Goal: Task Accomplishment & Management: Use online tool/utility

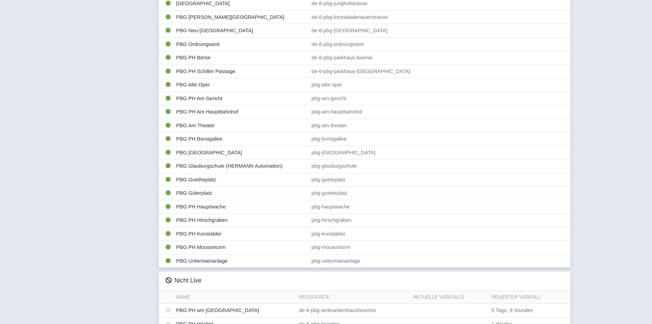
scroll to position [218, 0]
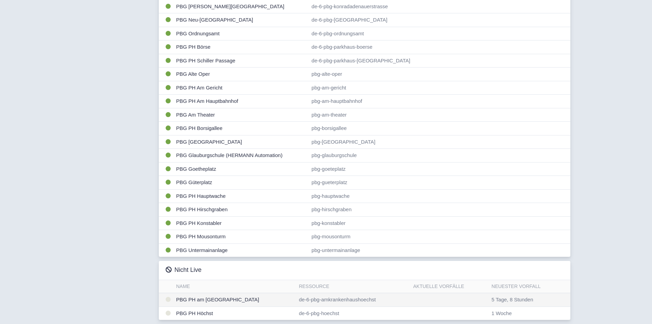
click at [250, 299] on td "PBG PH am [GEOGRAPHIC_DATA]" at bounding box center [235, 300] width 123 height 14
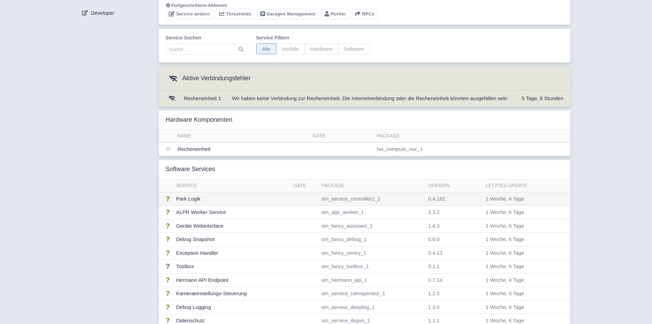
scroll to position [46, 0]
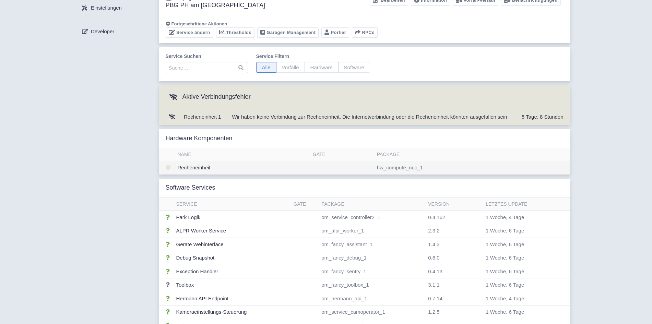
click at [207, 164] on td "Recheneinheit" at bounding box center [242, 167] width 135 height 13
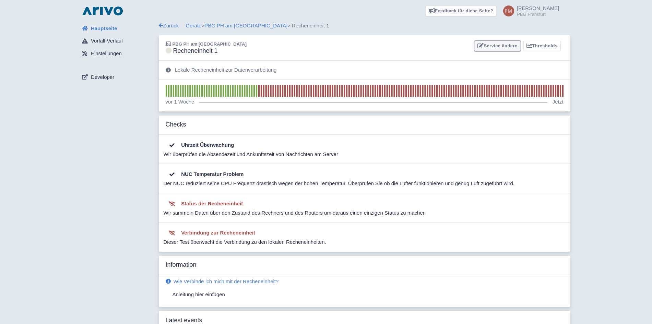
click at [494, 47] on link "Service ändern" at bounding box center [497, 46] width 46 height 11
click at [105, 32] on span "Hauptseite" at bounding box center [104, 29] width 26 height 8
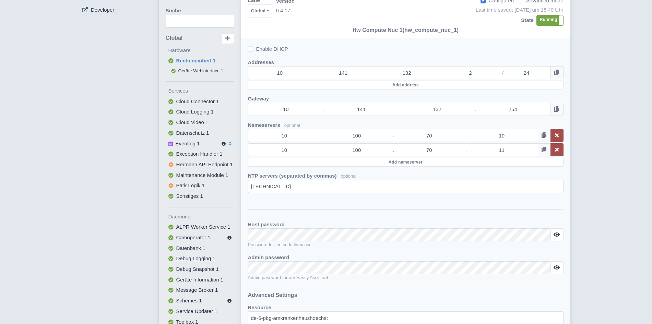
scroll to position [35, 0]
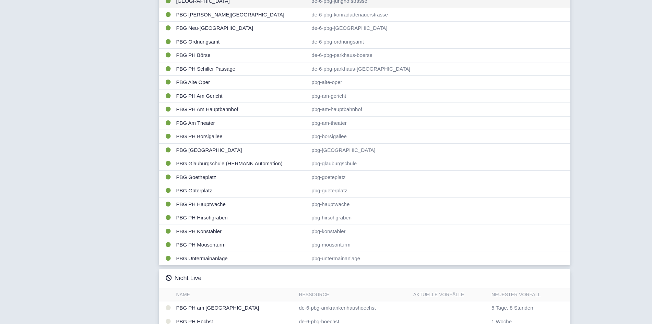
scroll to position [218, 0]
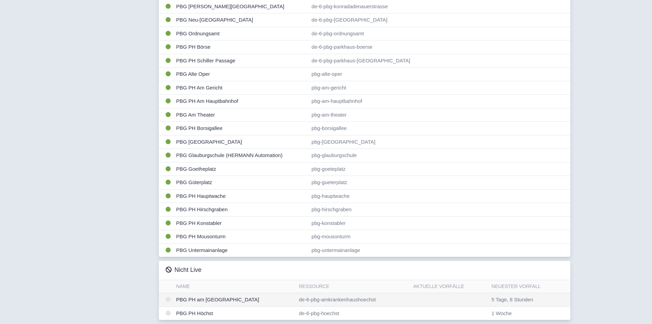
click at [216, 302] on td "PBG PH am [GEOGRAPHIC_DATA]" at bounding box center [235, 300] width 123 height 14
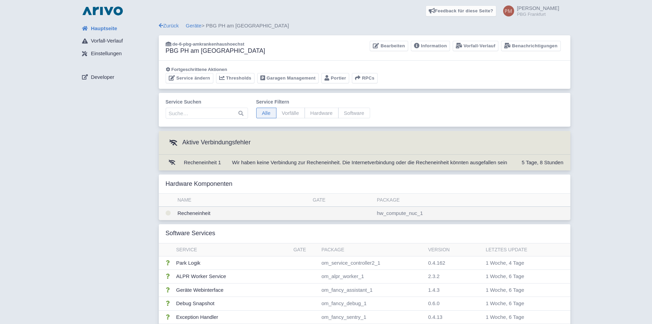
click at [220, 211] on td "Recheneinheit" at bounding box center [242, 213] width 135 height 13
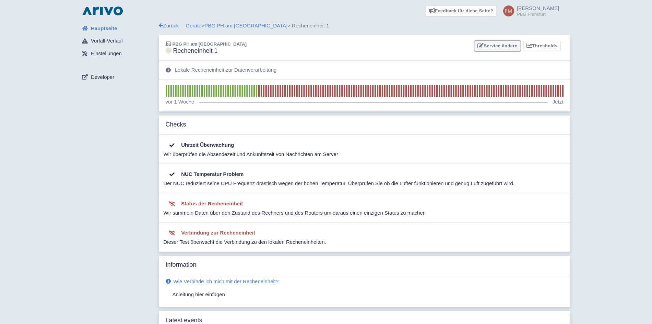
click at [490, 46] on link "Service ändern" at bounding box center [497, 46] width 46 height 11
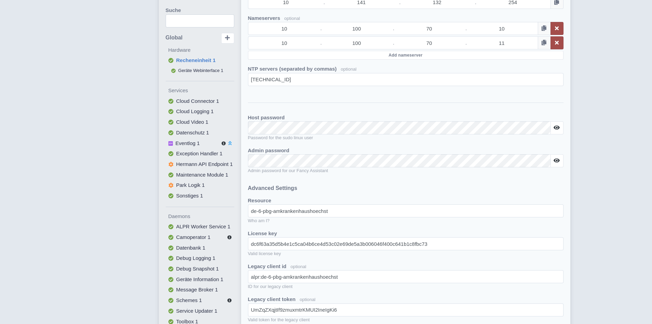
scroll to position [175, 0]
click at [560, 160] on button at bounding box center [556, 160] width 13 height 13
click at [608, 154] on div "Hauptseite Vorfall-Verlauf Einstellungen Developer Zurück Geräte > PBG PH am [G…" at bounding box center [325, 116] width 641 height 538
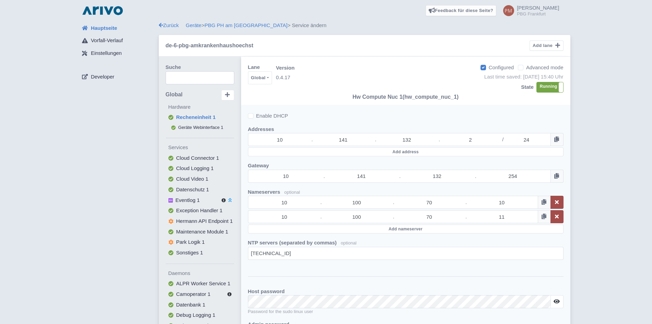
scroll to position [0, 0]
